Goal: Task Accomplishment & Management: Manage account settings

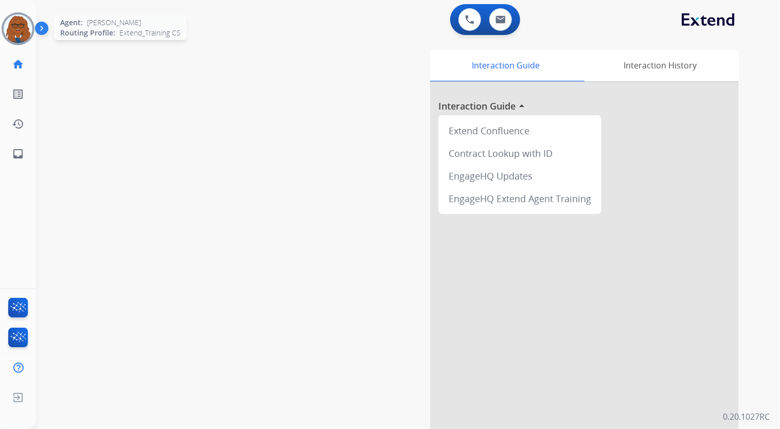
click at [13, 30] on img at bounding box center [18, 28] width 29 height 29
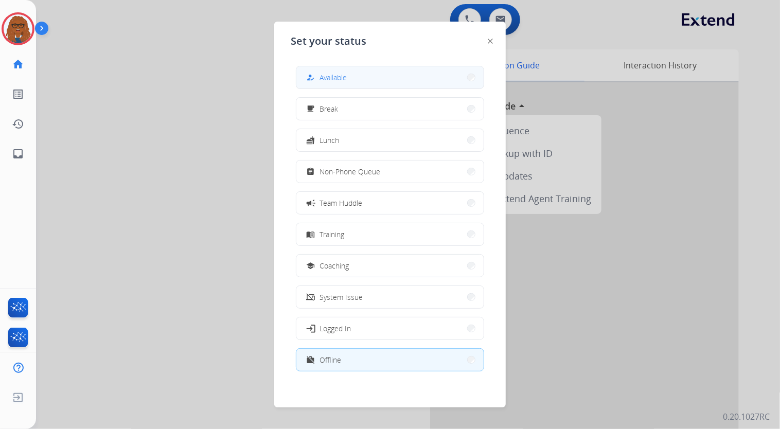
click at [357, 76] on button "how_to_reg Available" at bounding box center [389, 77] width 187 height 22
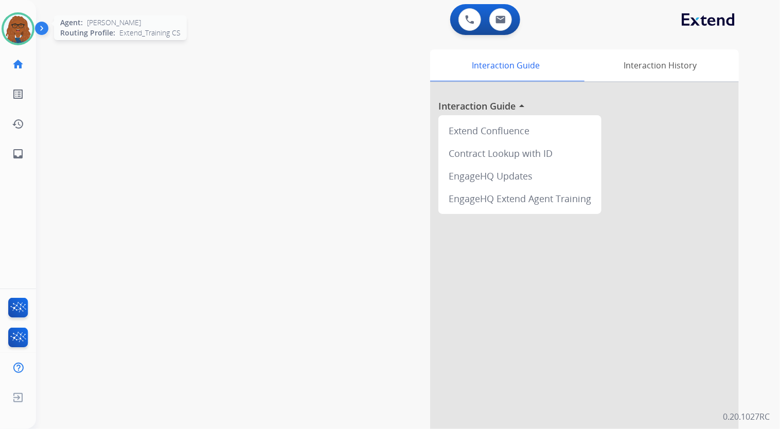
click at [20, 33] on img at bounding box center [18, 28] width 29 height 29
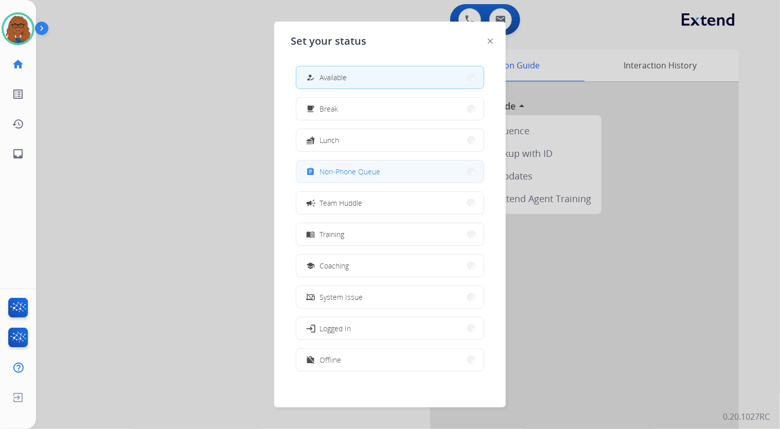
click at [380, 168] on button "assignment Non-Phone Queue" at bounding box center [389, 172] width 187 height 22
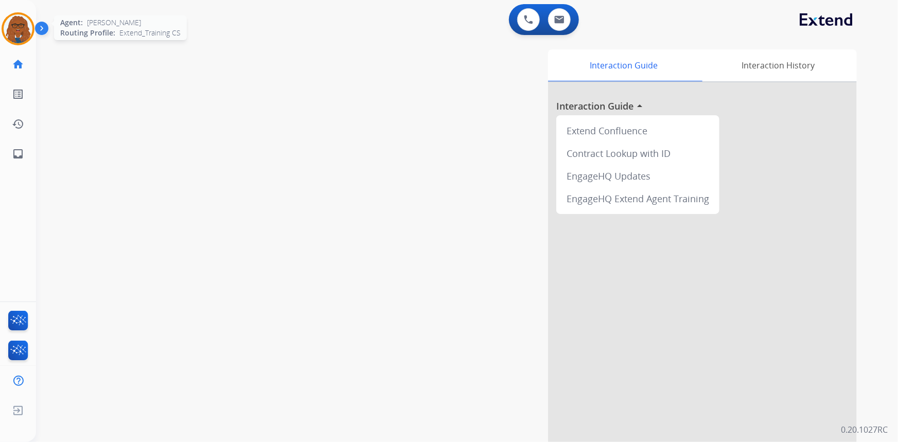
click at [22, 25] on img at bounding box center [18, 28] width 29 height 29
